Goal: Use online tool/utility: Utilize a website feature to perform a specific function

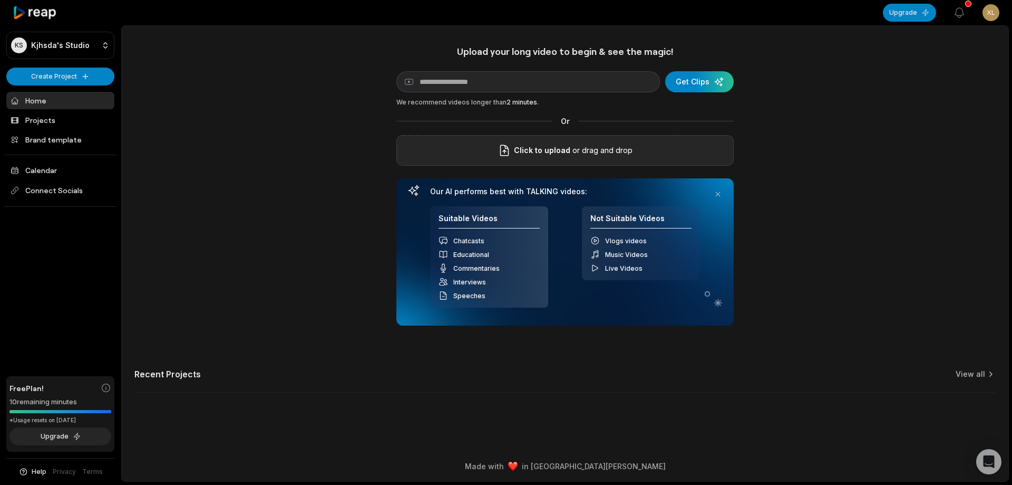
click at [539, 155] on span "Click to upload" at bounding box center [542, 150] width 56 height 13
click at [0, 0] on input "Click to upload" at bounding box center [0, 0] width 0 height 0
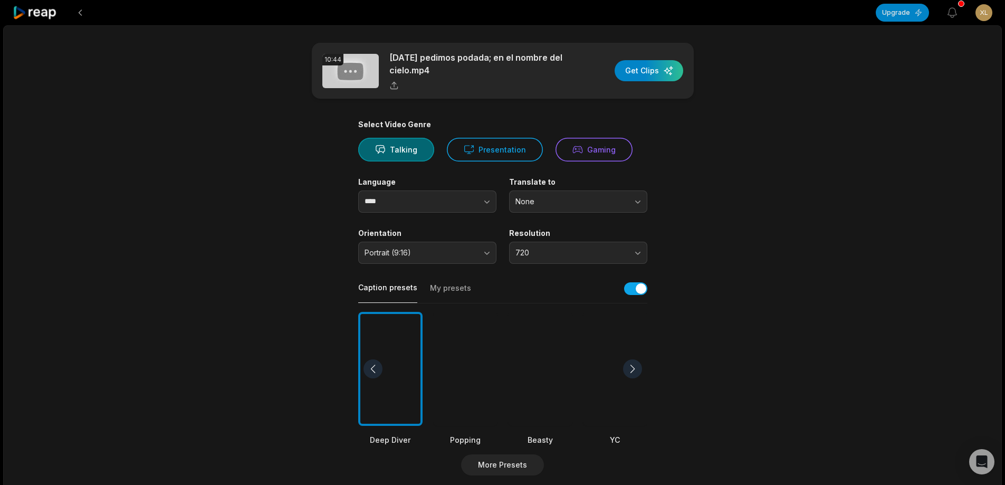
click at [526, 350] on div at bounding box center [540, 369] width 64 height 114
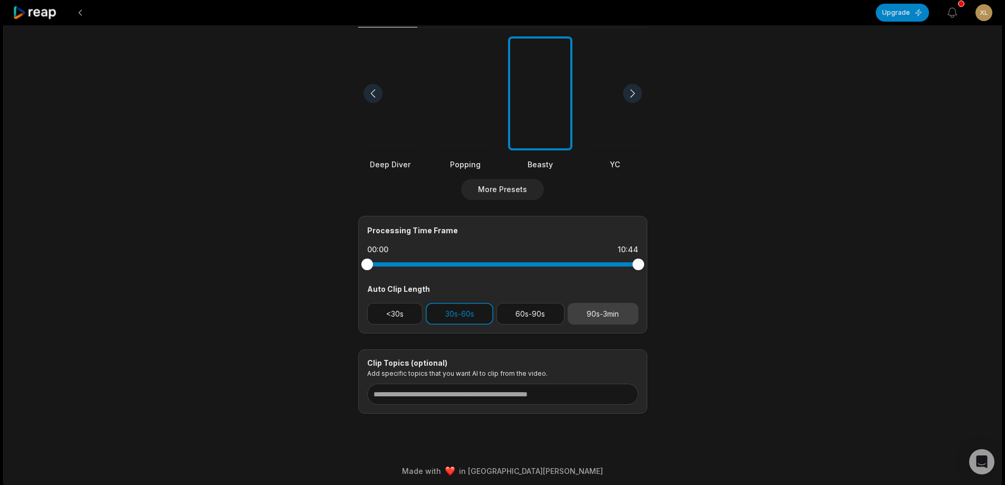
scroll to position [280, 0]
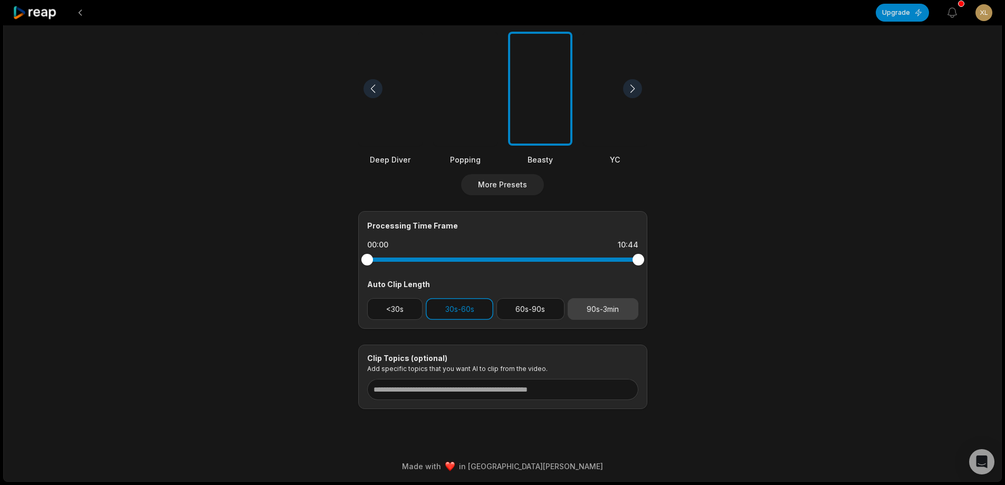
click at [617, 307] on button "90s-3min" at bounding box center [602, 309] width 71 height 22
click at [432, 309] on button "30s-60s" at bounding box center [459, 309] width 67 height 22
drag, startPoint x: 639, startPoint y: 258, endPoint x: 619, endPoint y: 258, distance: 20.0
click at [619, 258] on div at bounding box center [619, 260] width 12 height 12
click at [619, 257] on div at bounding box center [619, 260] width 12 height 12
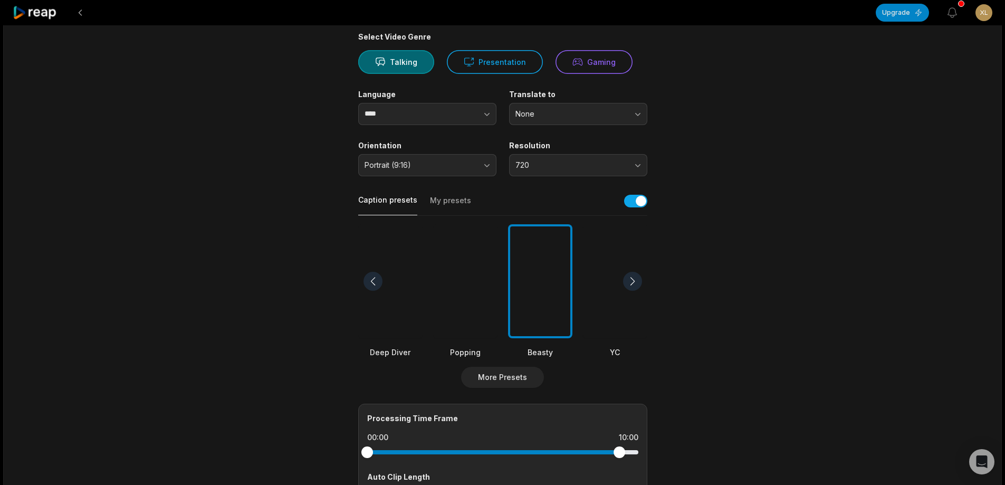
scroll to position [69, 0]
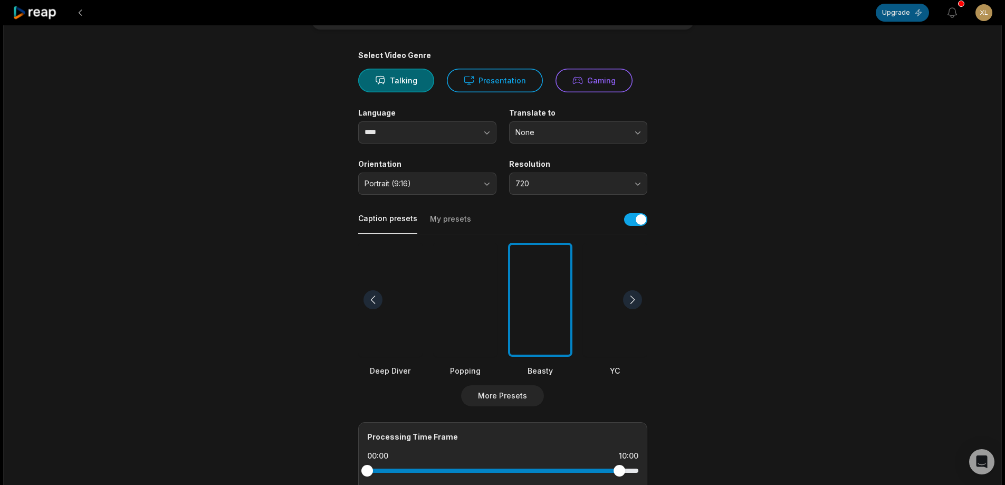
click at [909, 9] on button "Upgrade" at bounding box center [901, 13] width 53 height 18
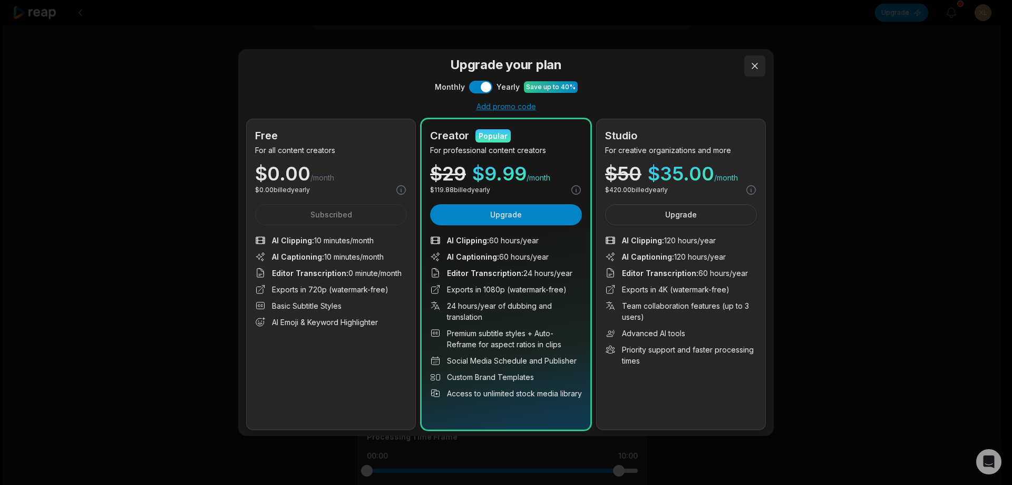
click at [754, 64] on button at bounding box center [755, 65] width 21 height 21
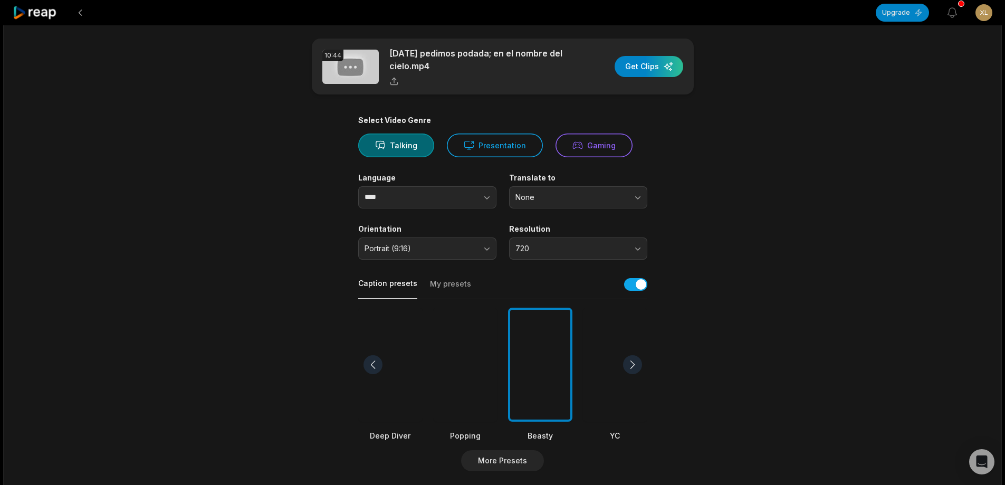
scroll to position [0, 0]
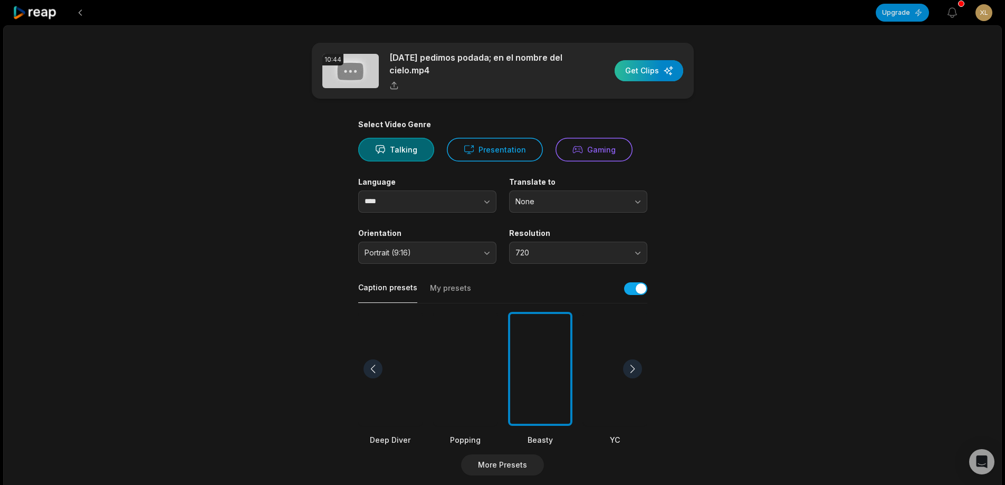
click at [641, 63] on div "button" at bounding box center [648, 70] width 69 height 21
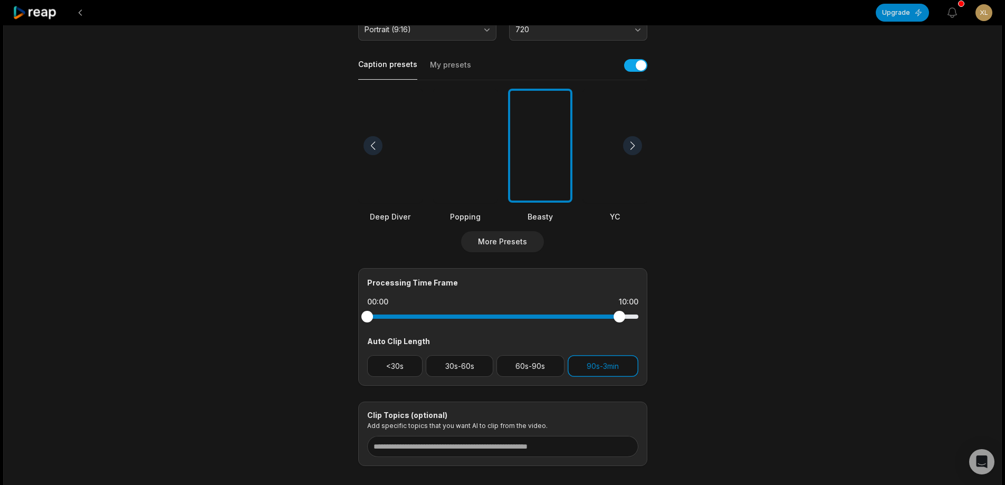
scroll to position [264, 0]
